Goal: Transaction & Acquisition: Purchase product/service

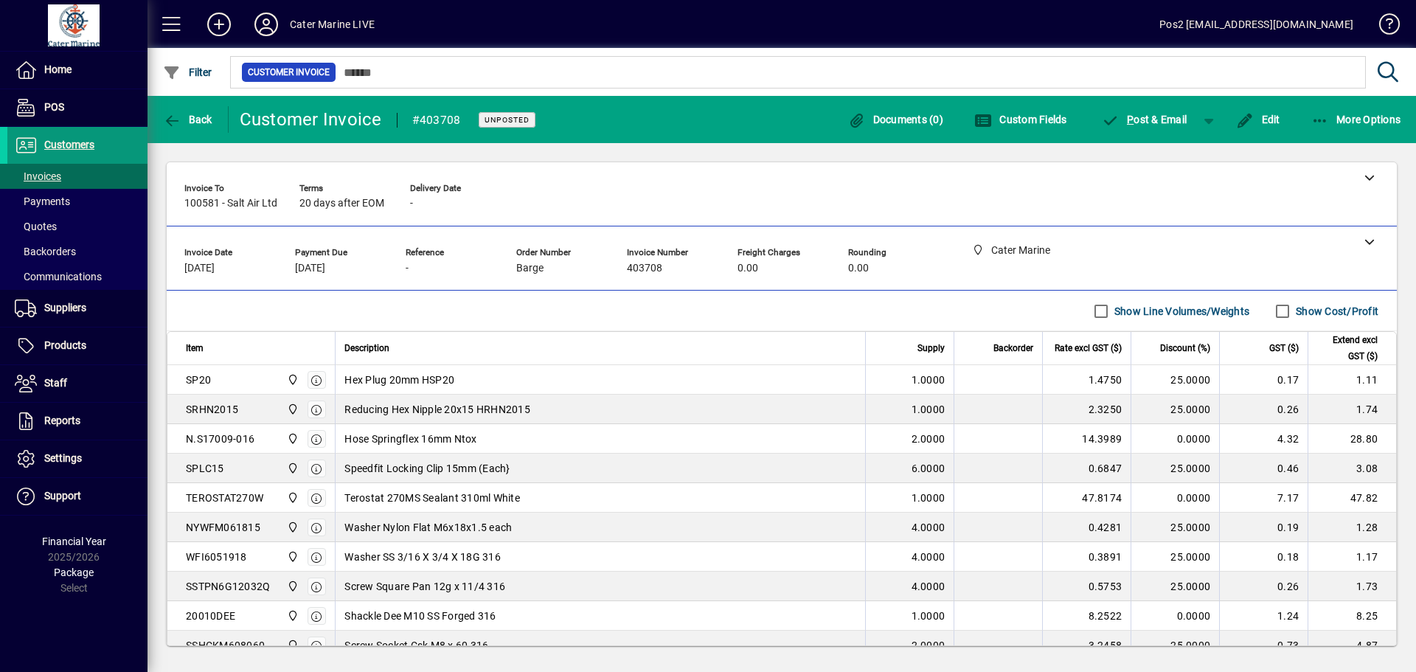
scroll to position [108, 0]
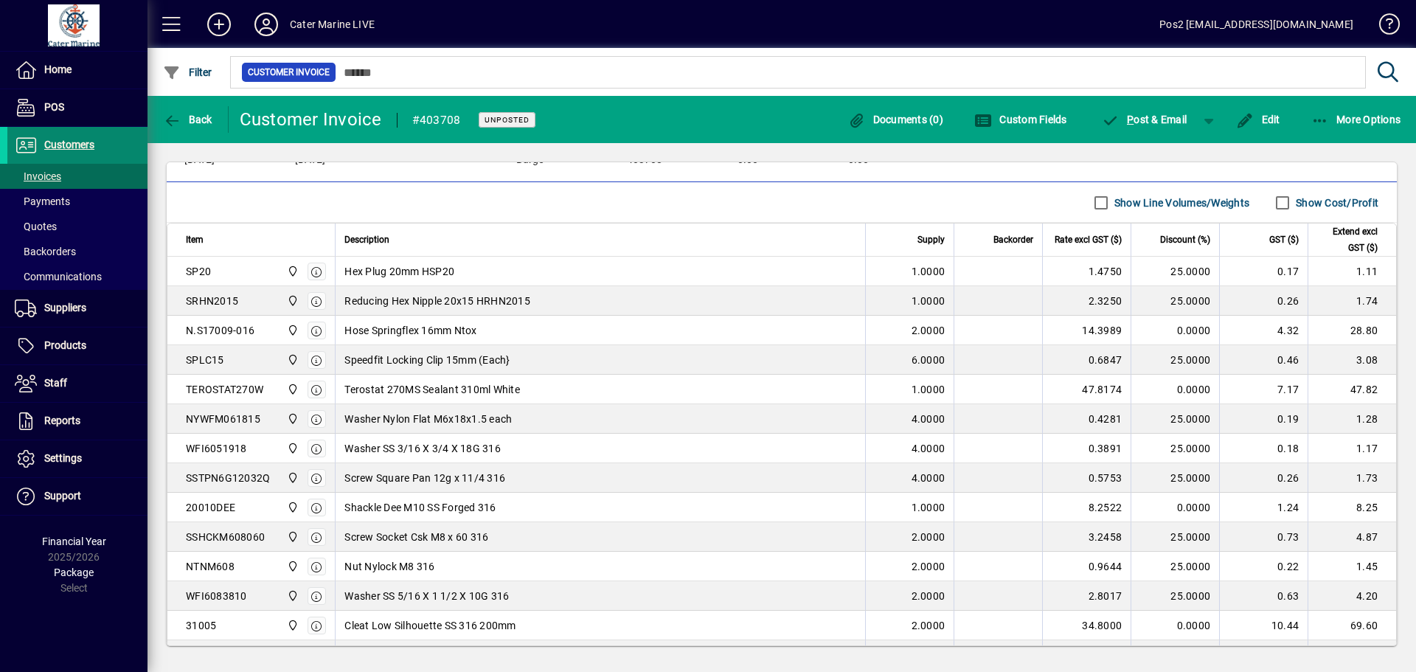
click at [62, 144] on span "Customers" at bounding box center [69, 145] width 50 height 12
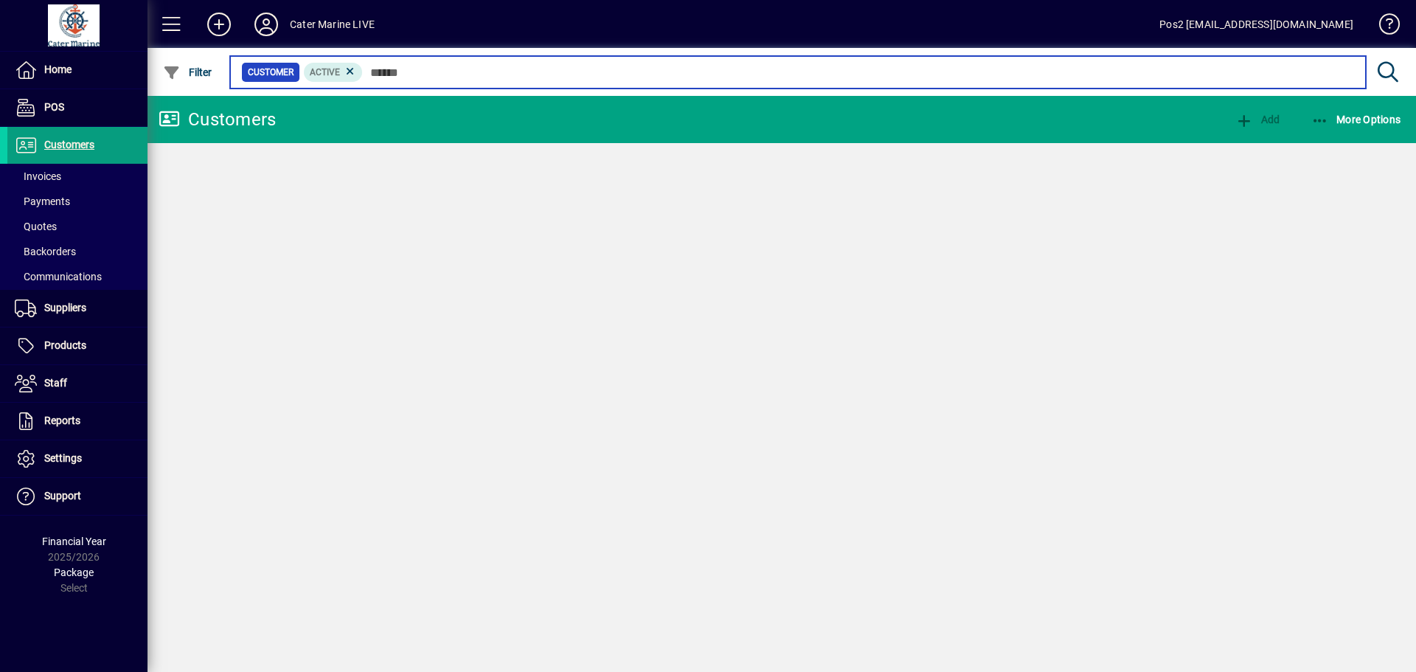
click at [384, 72] on input "text" at bounding box center [858, 72] width 991 height 21
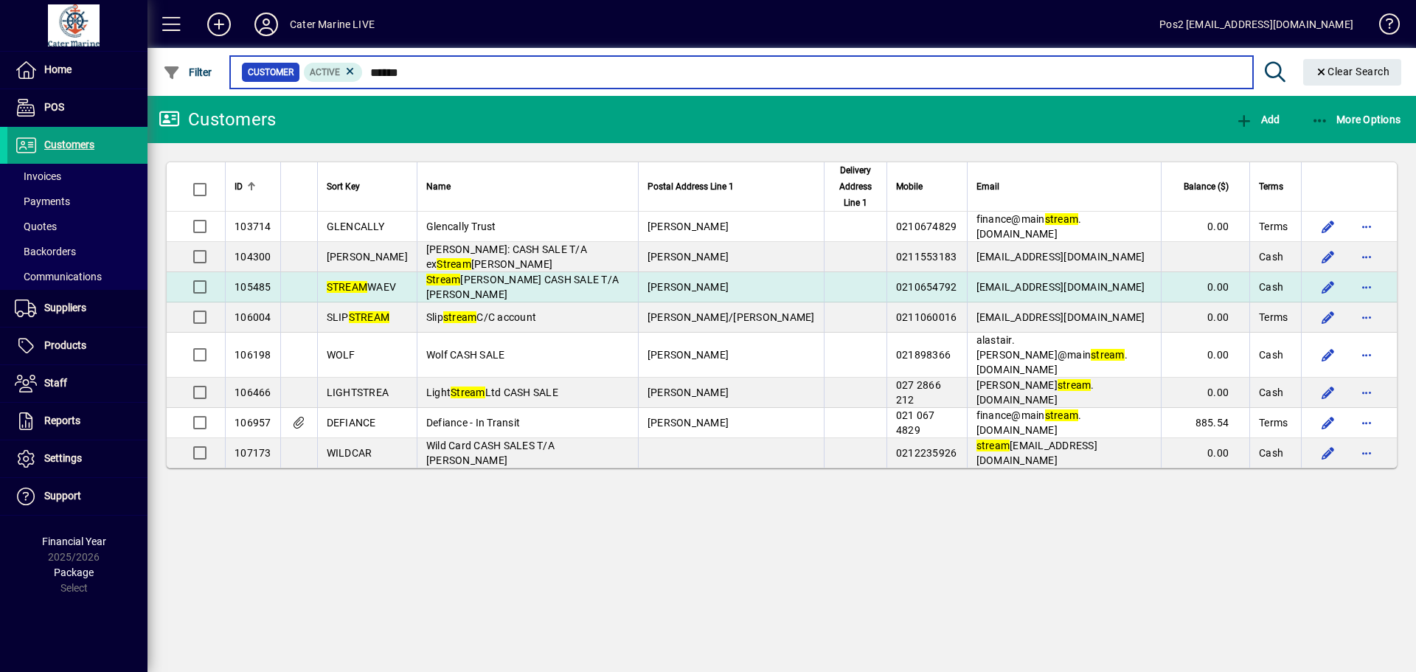
type input "******"
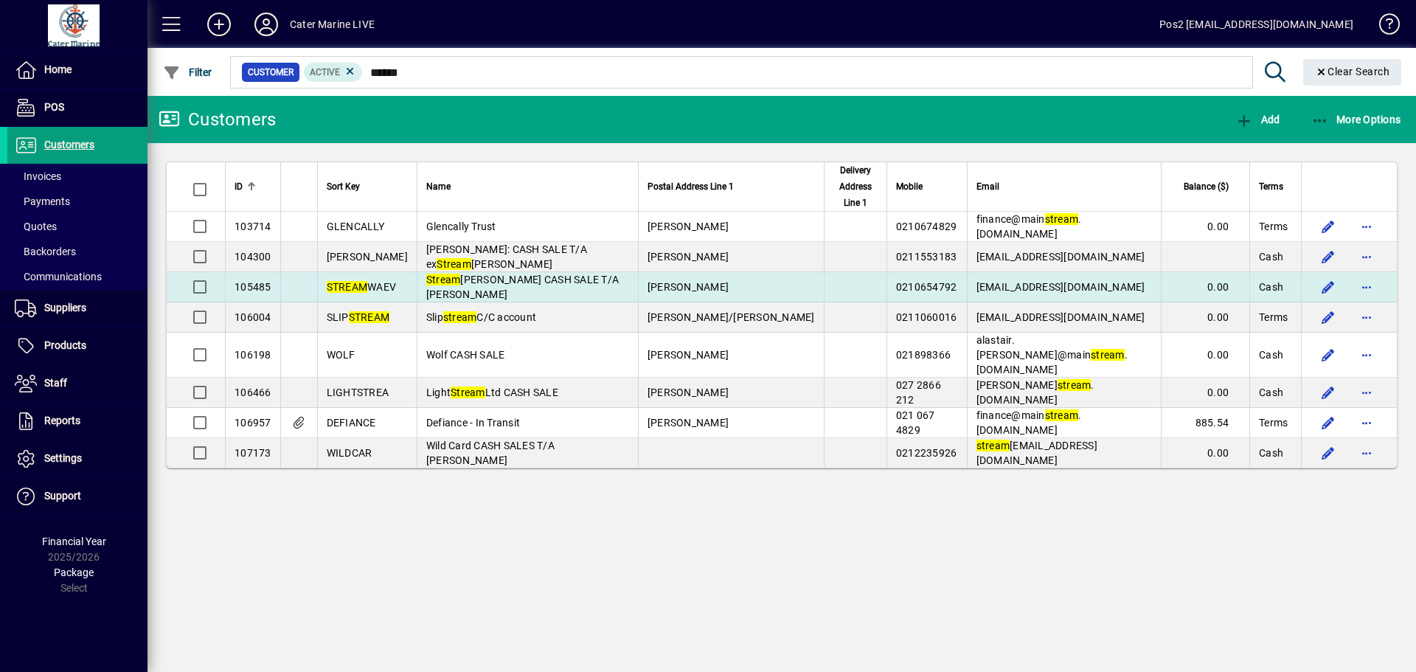
click at [529, 276] on td "Stream Weaver CASH SALE T/A Simon Burden" at bounding box center [527, 287] width 221 height 30
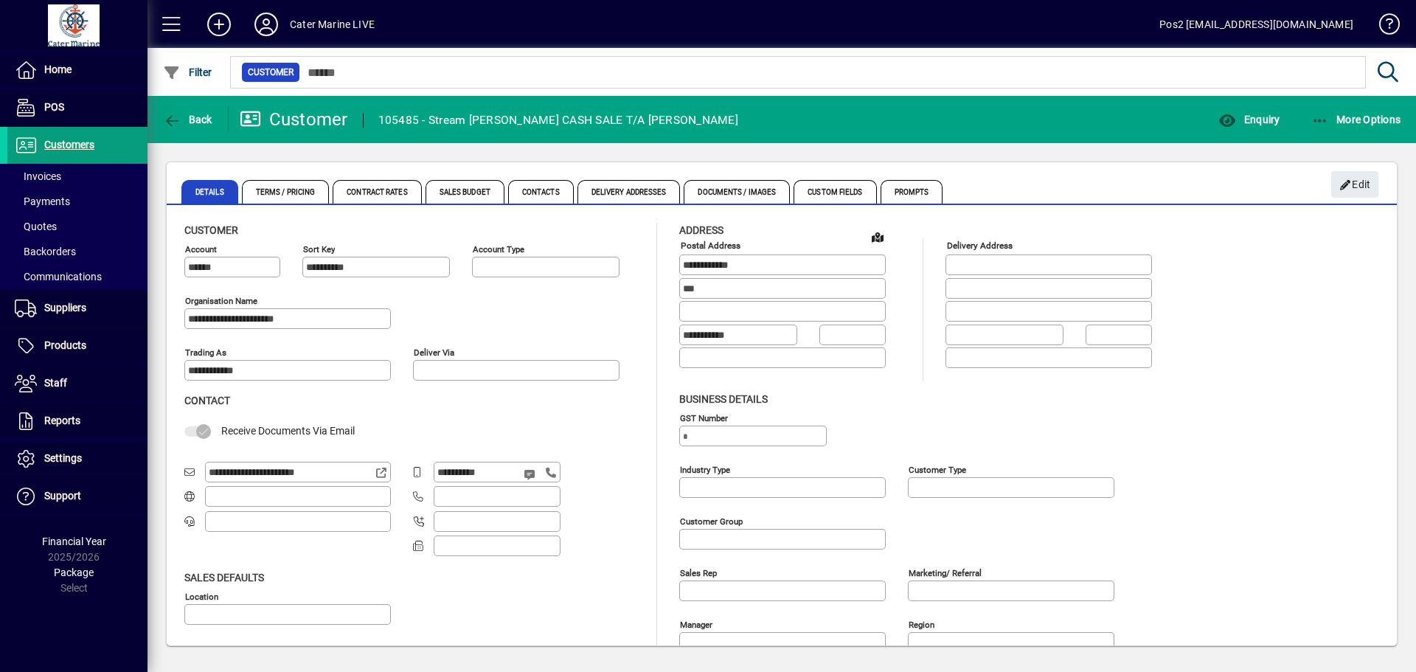
type input "**********"
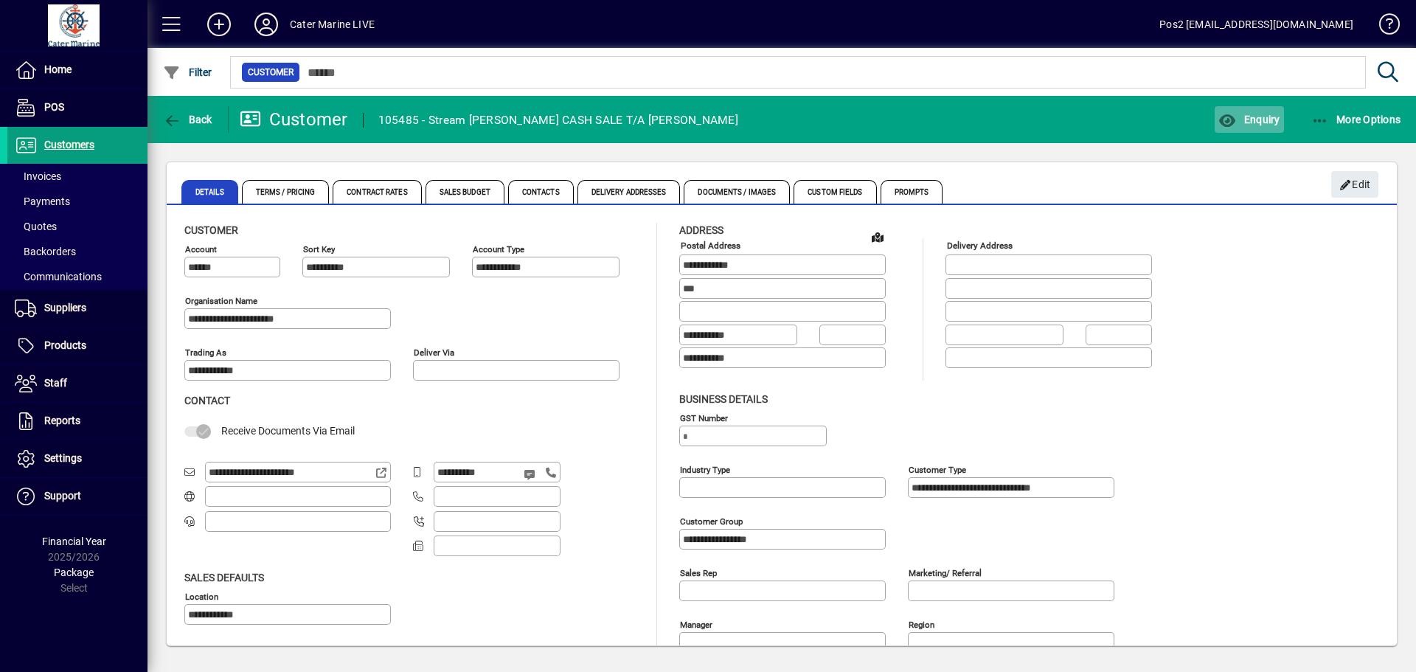
click at [1234, 119] on icon "button" at bounding box center [1227, 121] width 18 height 15
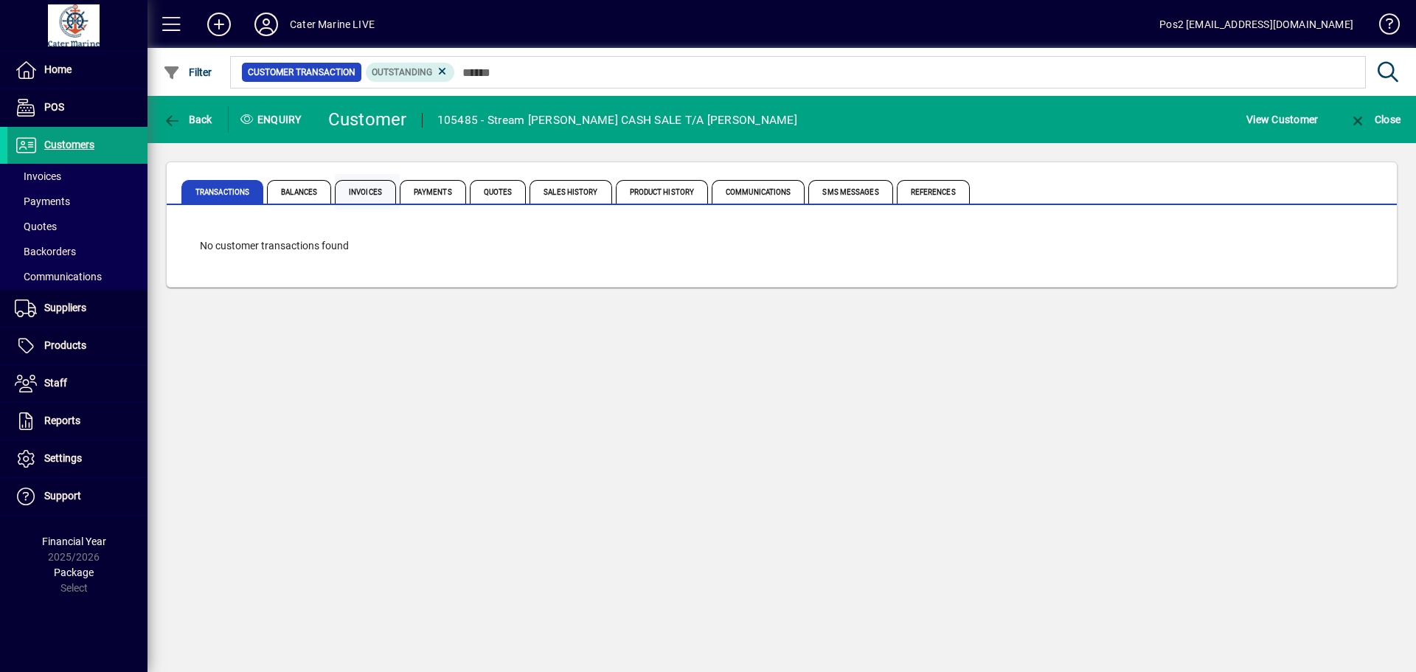
click at [363, 193] on span "Invoices" at bounding box center [365, 192] width 61 height 24
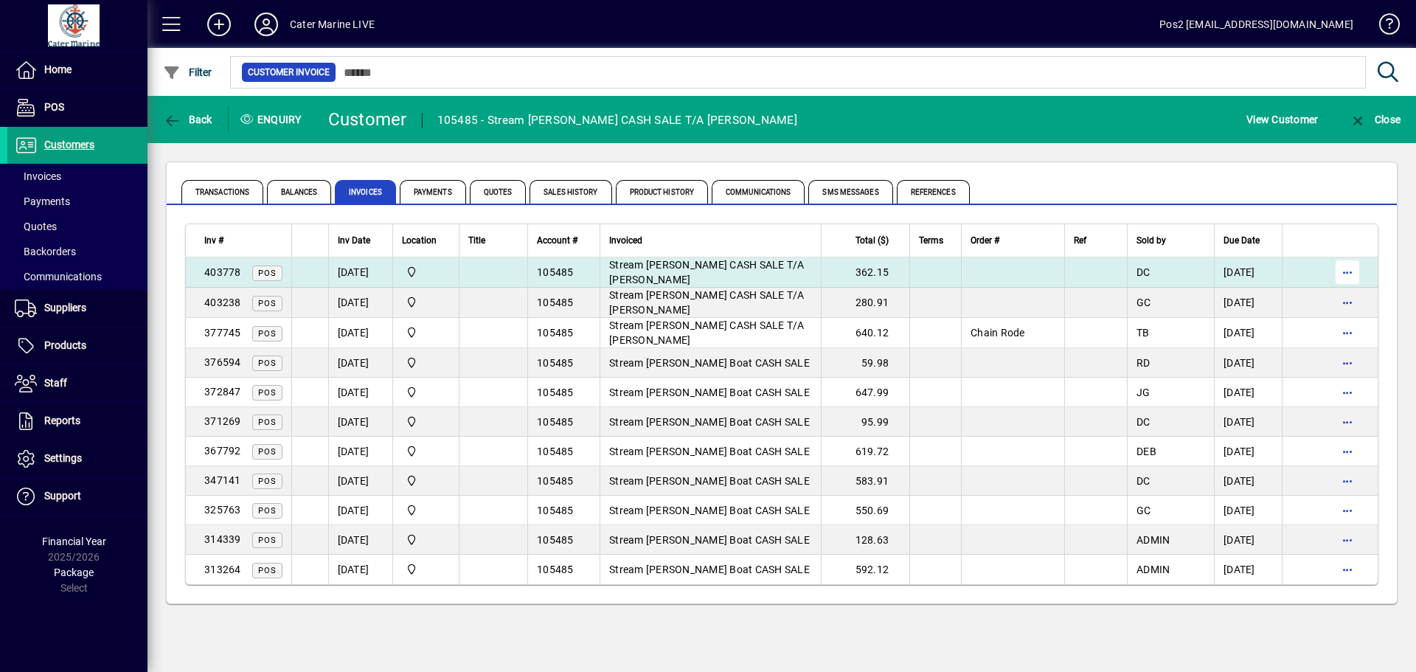
click at [1354, 273] on span "button" at bounding box center [1346, 271] width 35 height 35
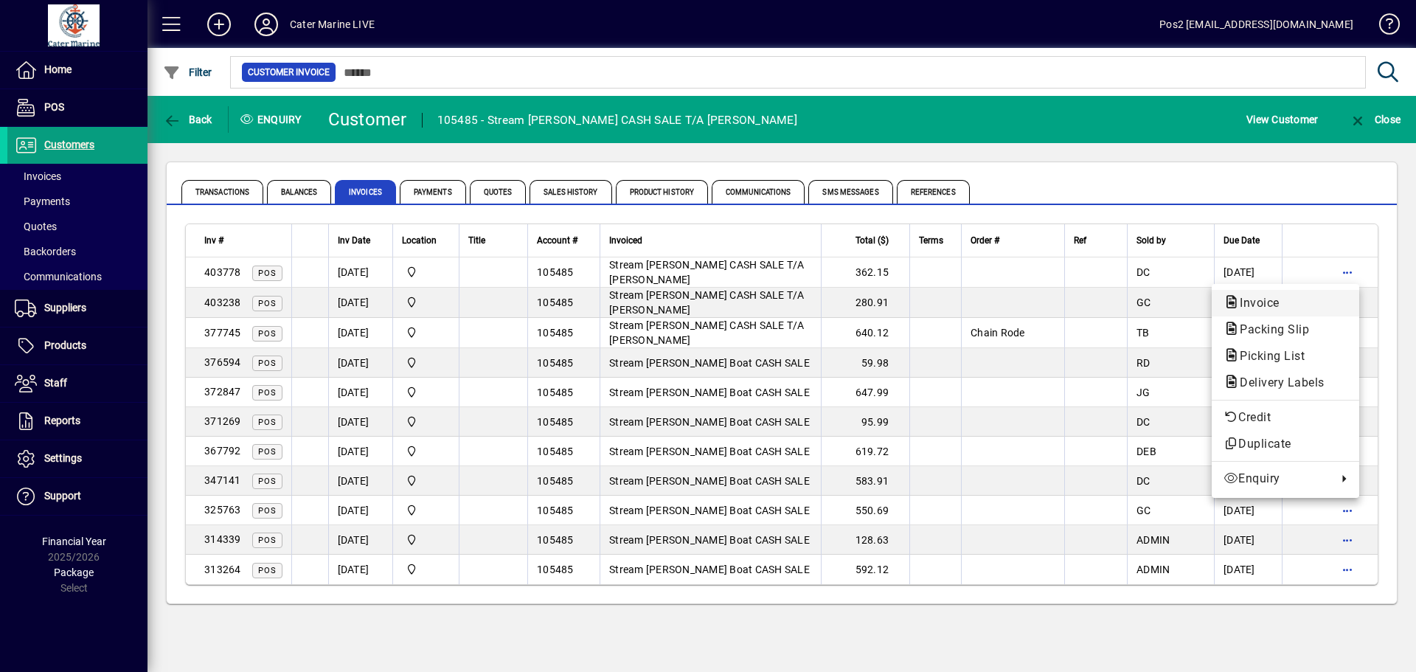
click at [1247, 308] on span "Invoice" at bounding box center [1254, 303] width 63 height 14
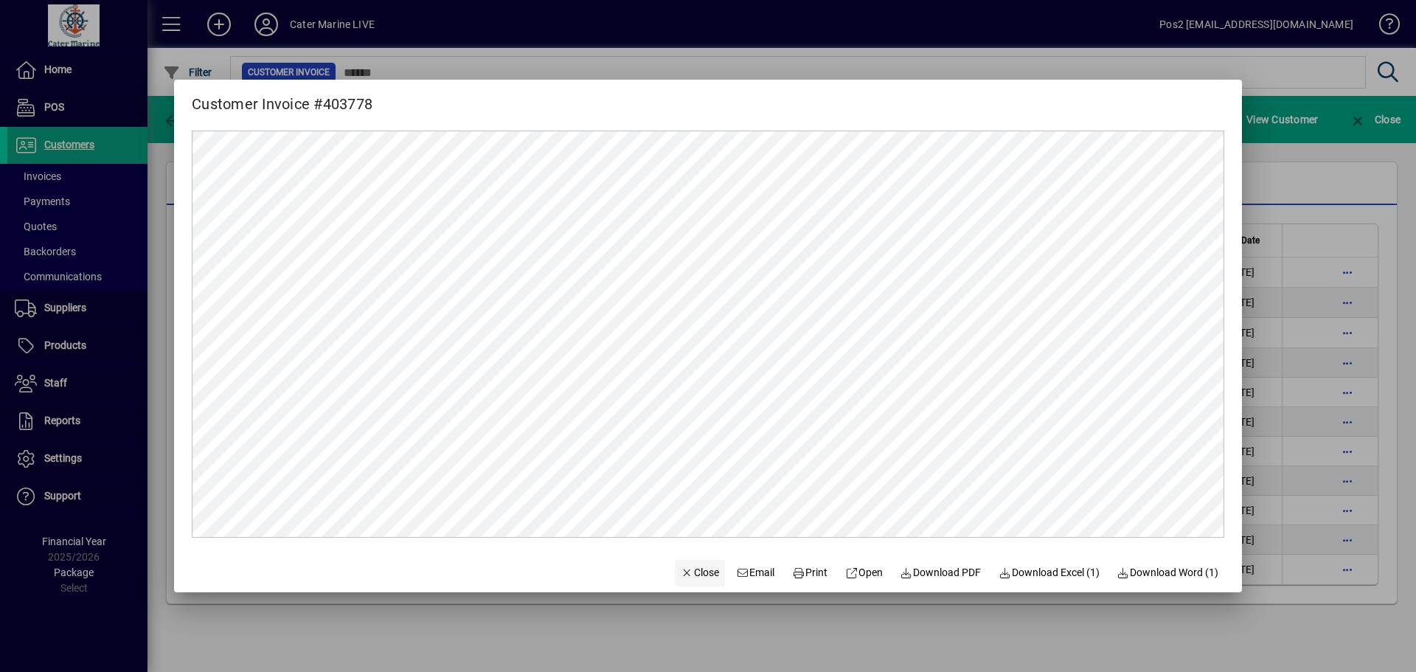
click at [700, 574] on span "Close" at bounding box center [699, 572] width 38 height 15
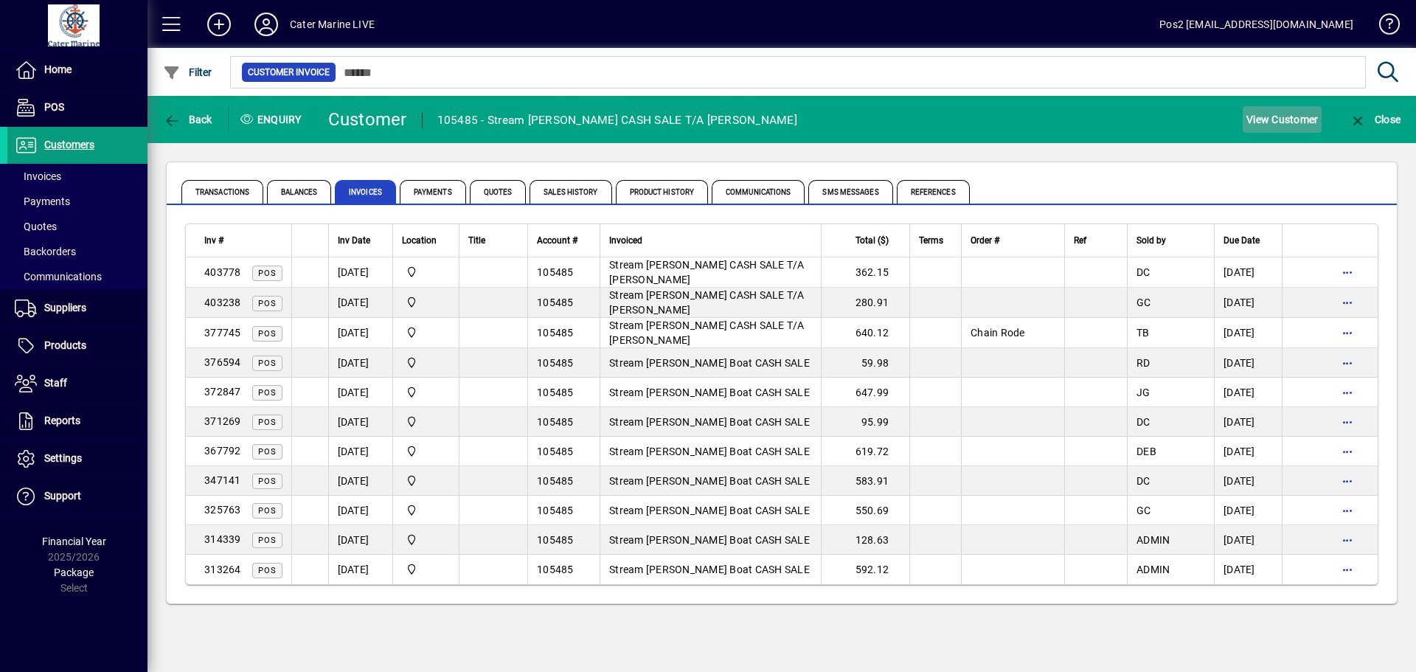
click at [1273, 122] on span "View Customer" at bounding box center [1282, 120] width 72 height 24
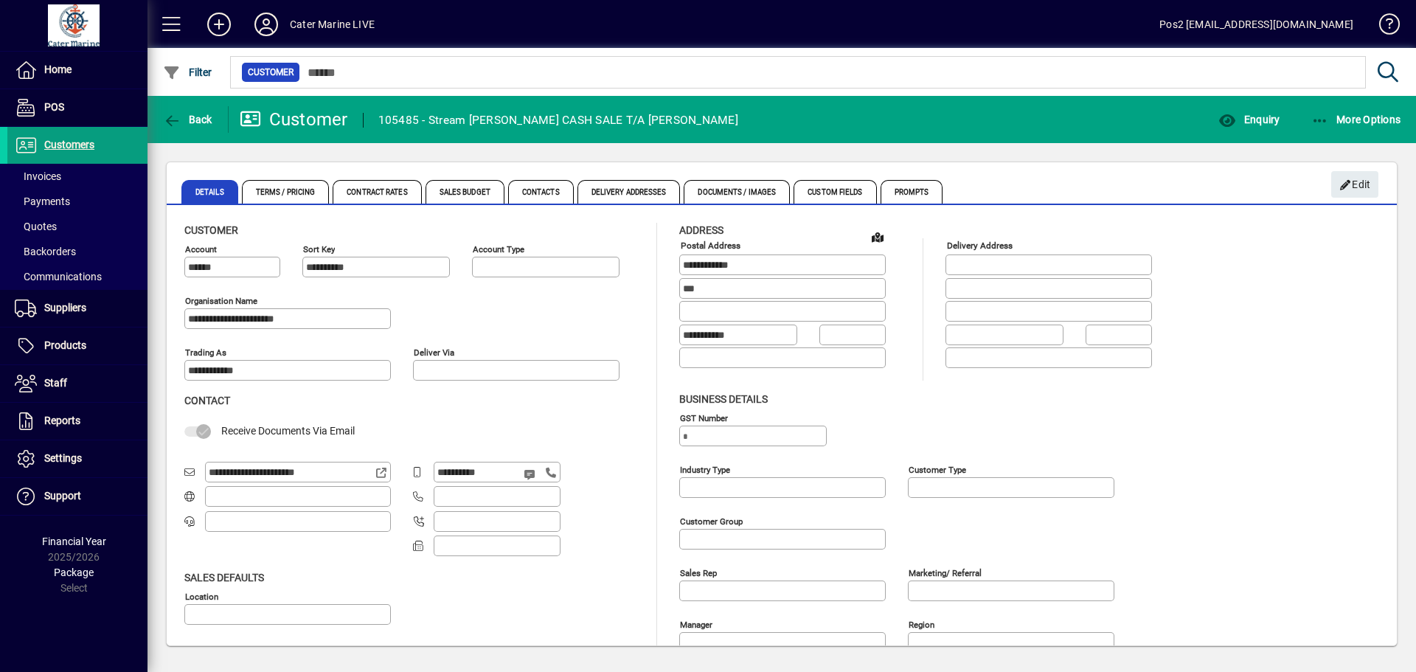
type input "**********"
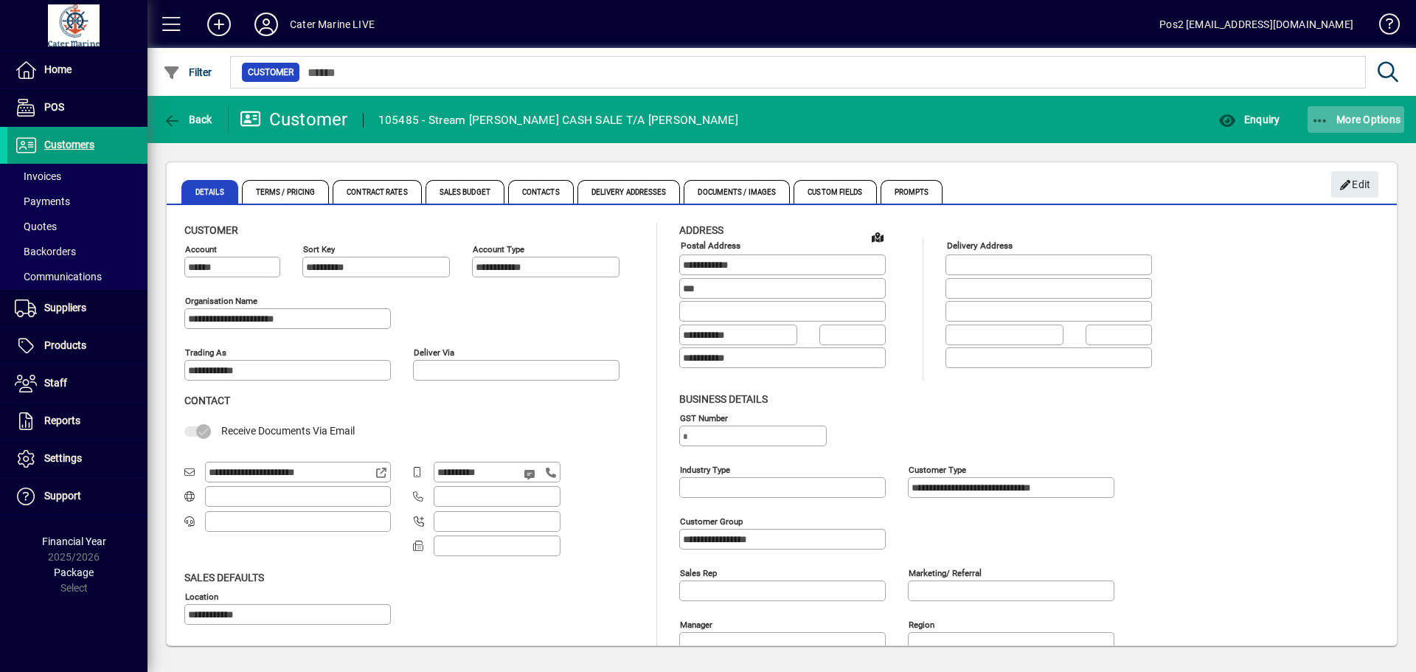
click at [1325, 118] on icon "button" at bounding box center [1320, 121] width 18 height 15
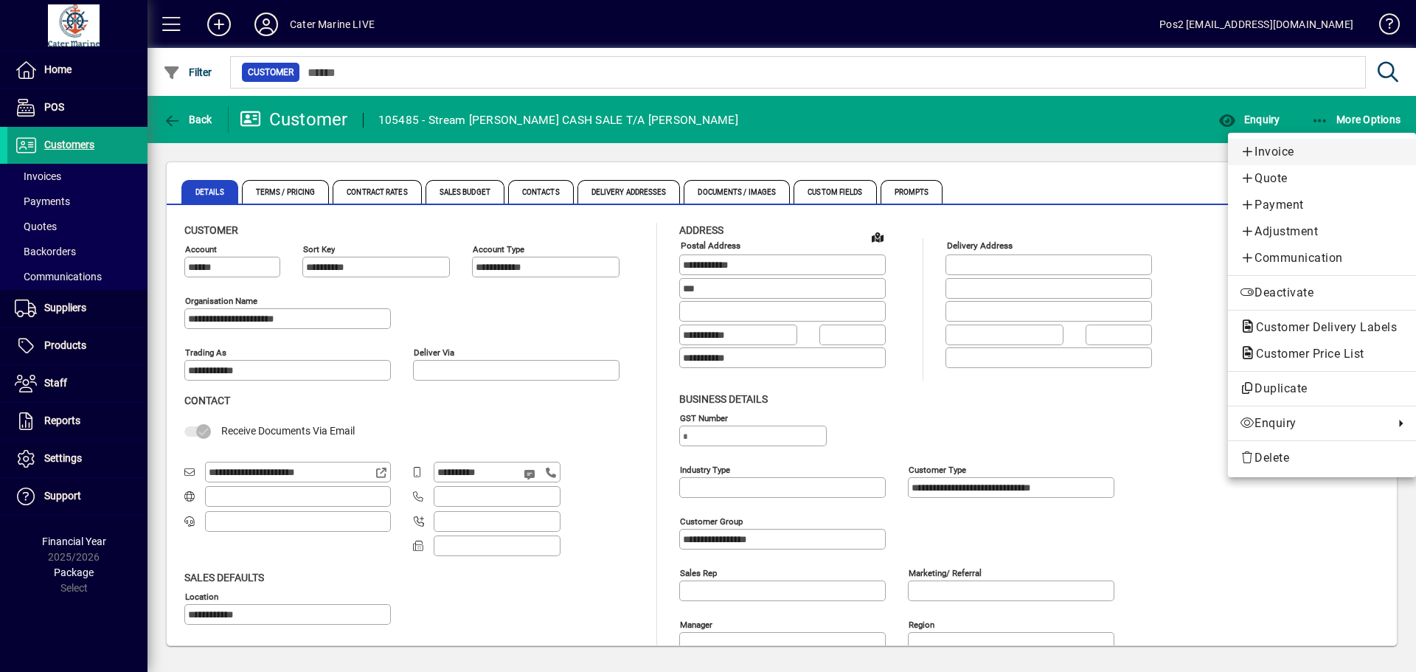
click at [1280, 152] on span "Invoice" at bounding box center [1321, 152] width 164 height 18
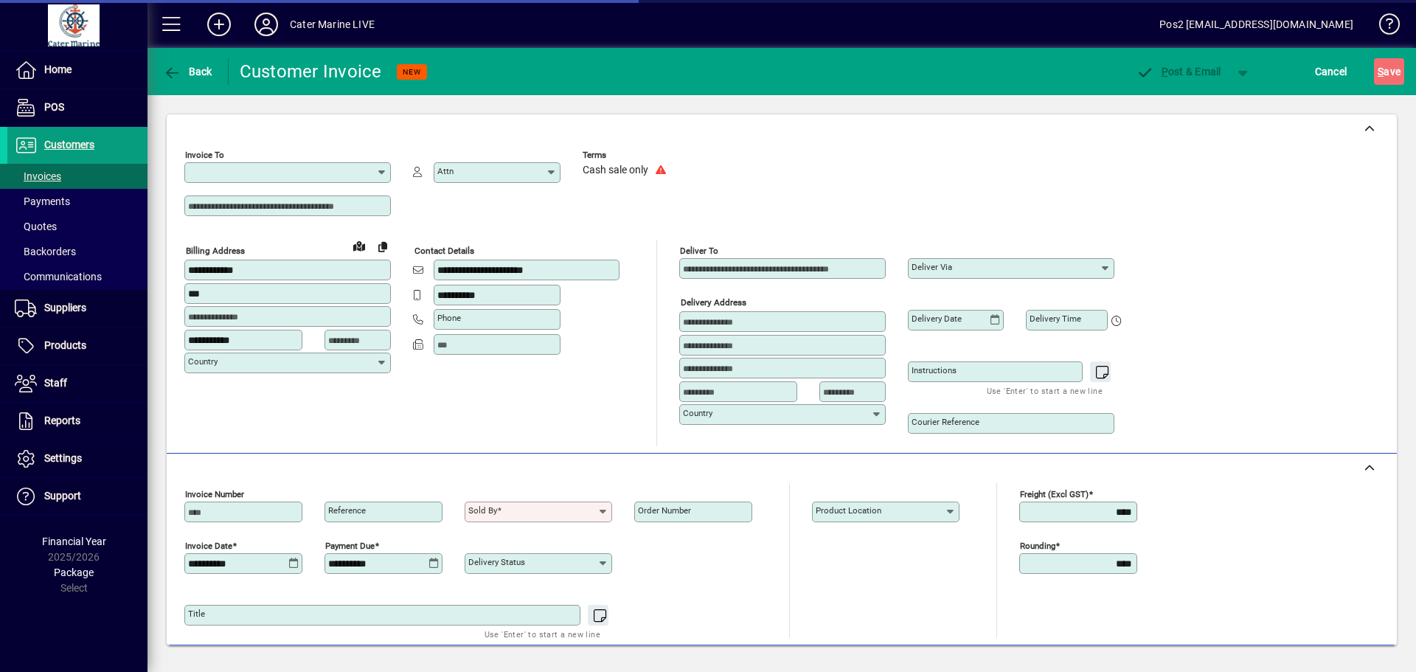
type input "**********"
click at [181, 72] on icon "button" at bounding box center [172, 73] width 18 height 15
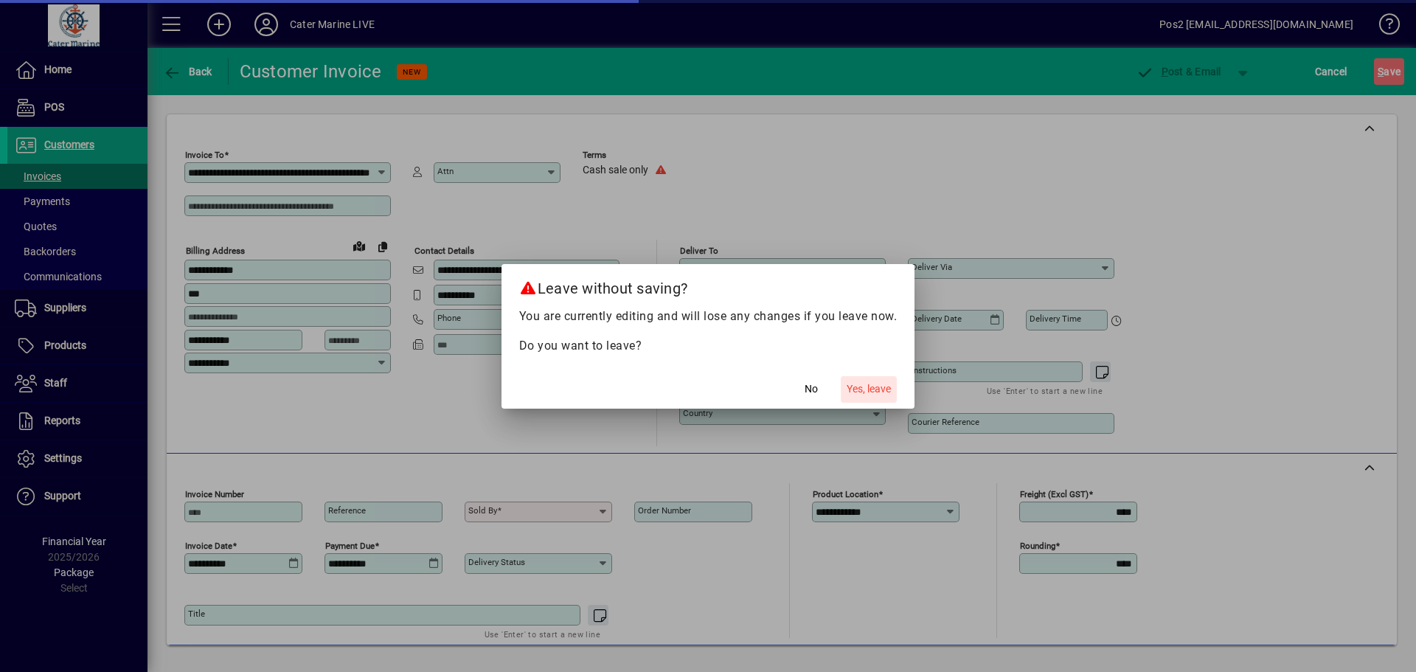
click at [874, 387] on span "Yes, leave" at bounding box center [868, 388] width 44 height 15
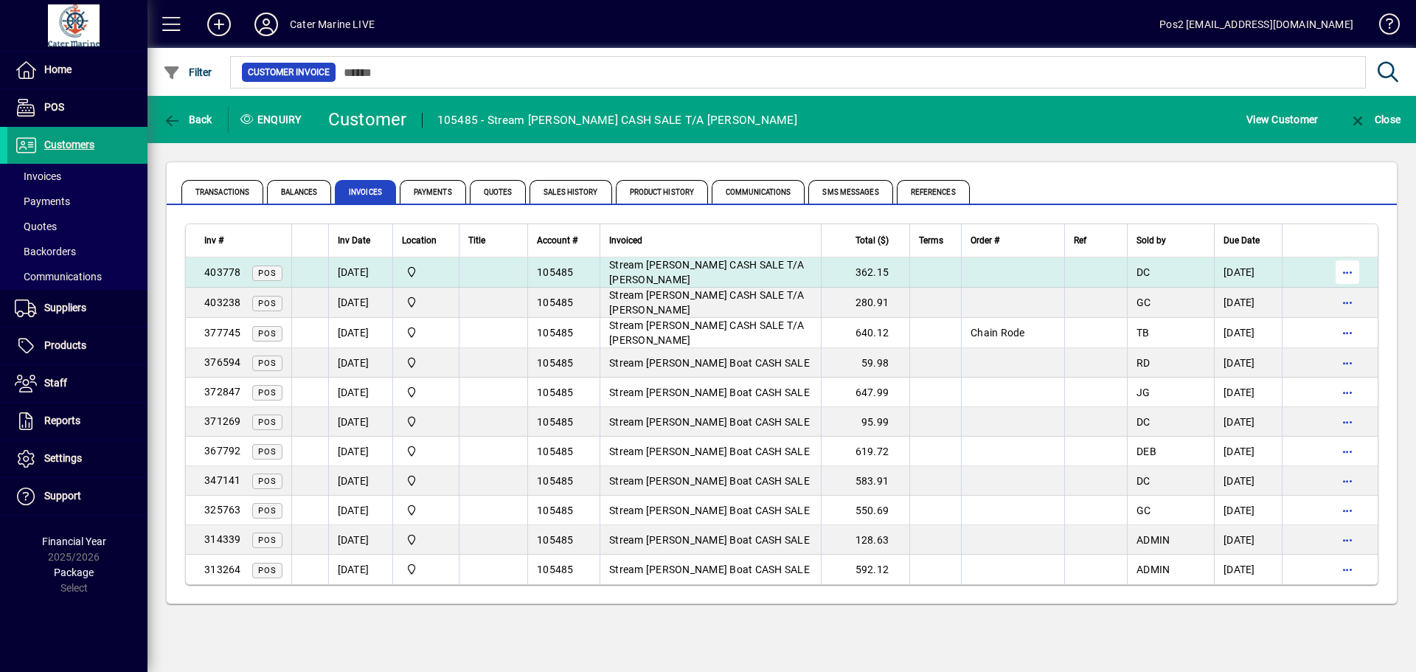
click at [1357, 274] on span "button" at bounding box center [1346, 271] width 35 height 35
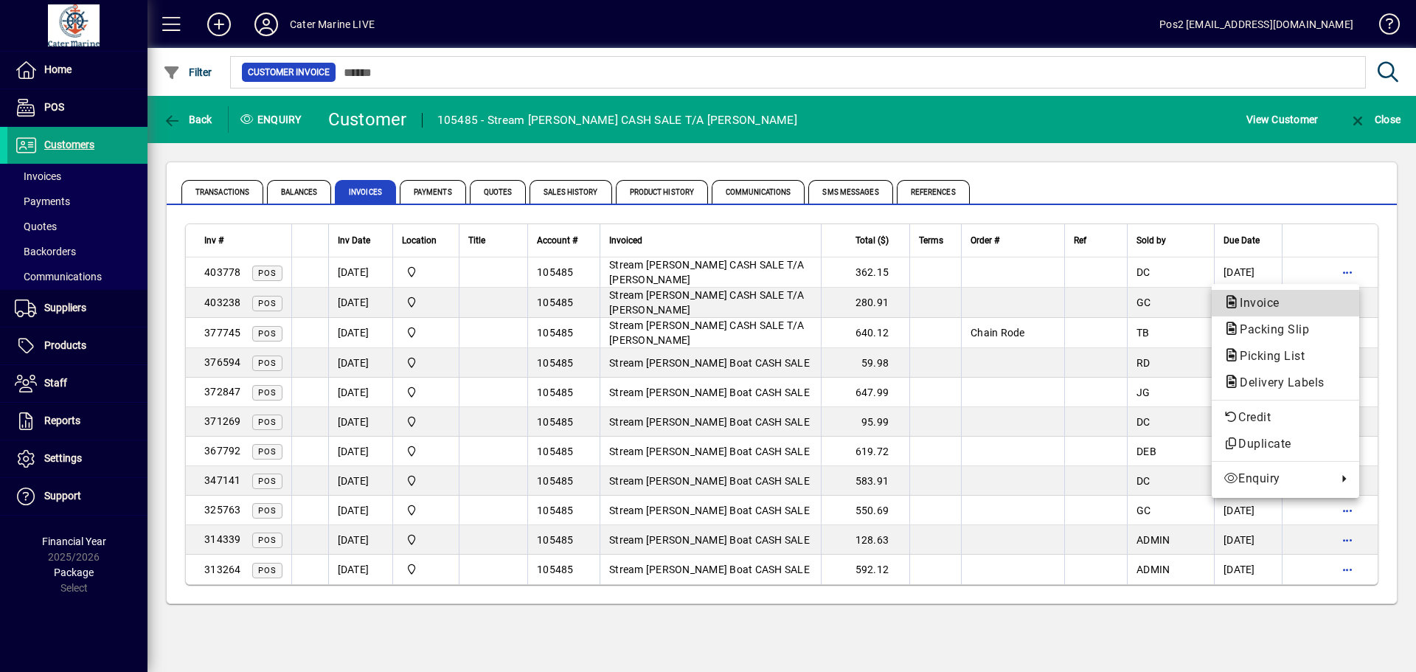
click at [1256, 305] on span "Invoice" at bounding box center [1254, 303] width 63 height 14
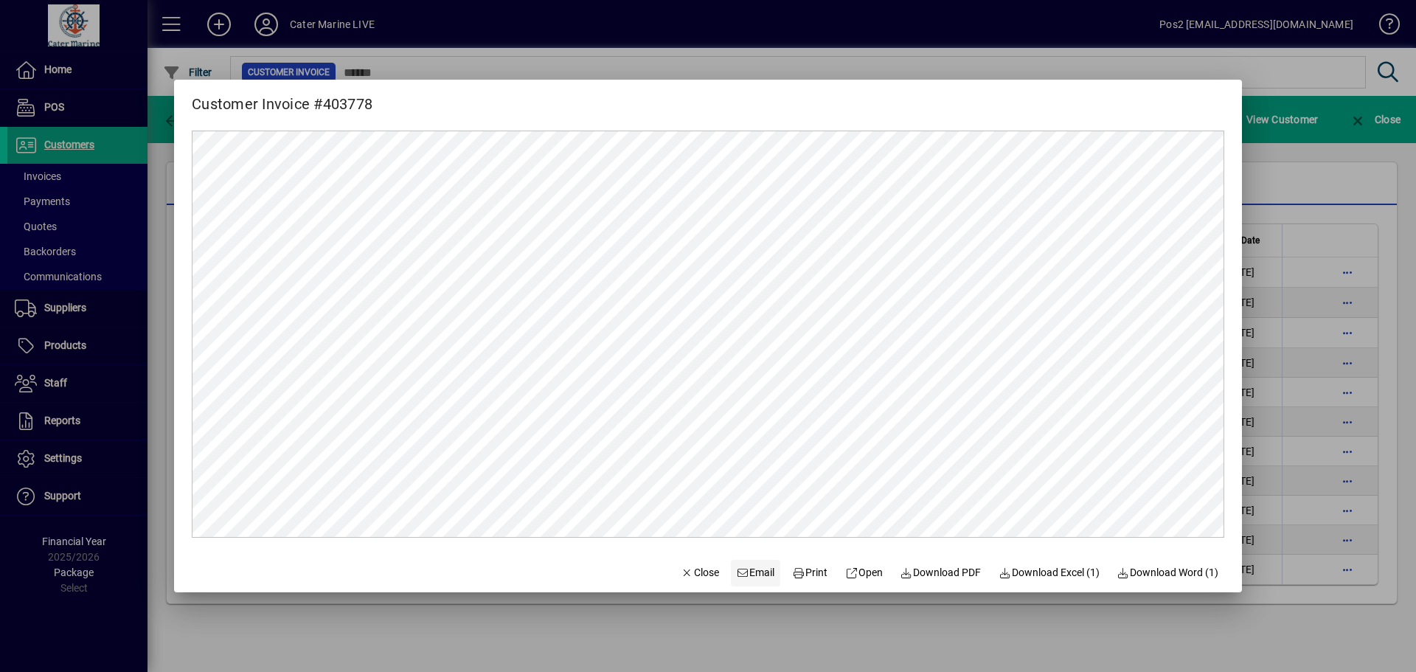
click at [737, 572] on span "Email" at bounding box center [756, 572] width 38 height 15
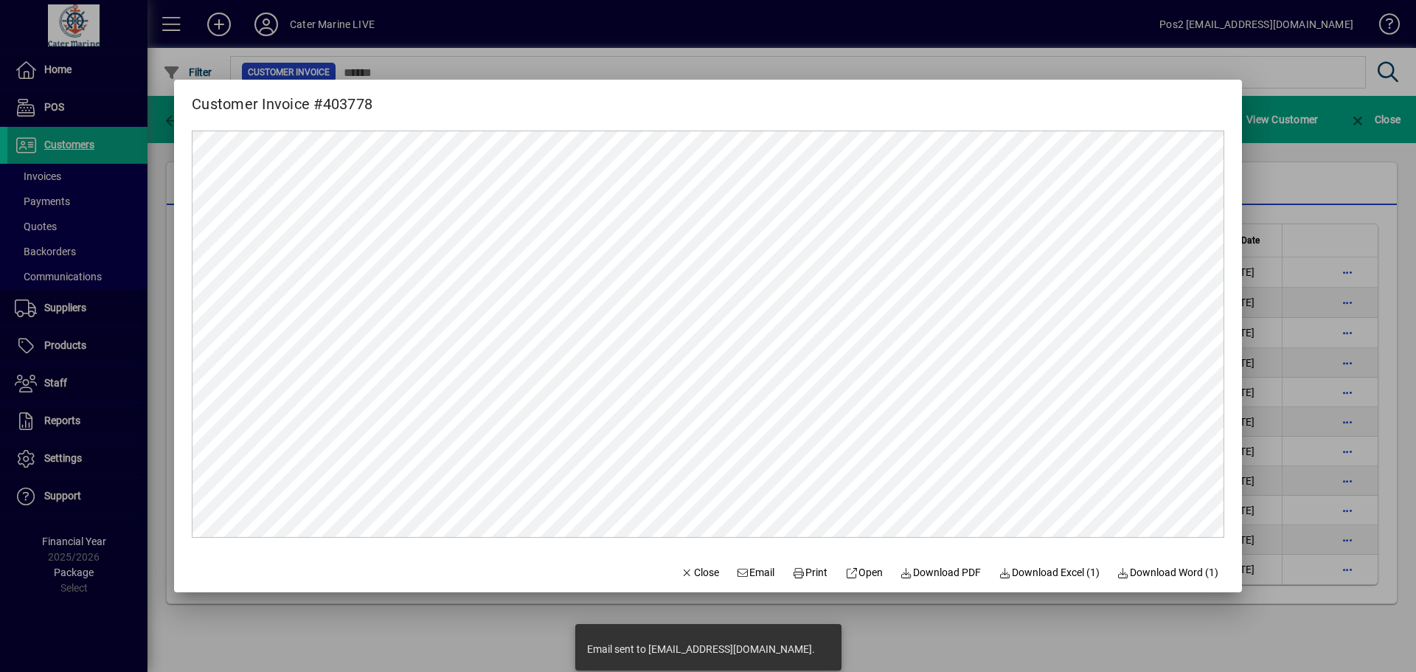
click at [1334, 170] on div at bounding box center [708, 336] width 1416 height 672
